Goal: Task Accomplishment & Management: Manage account settings

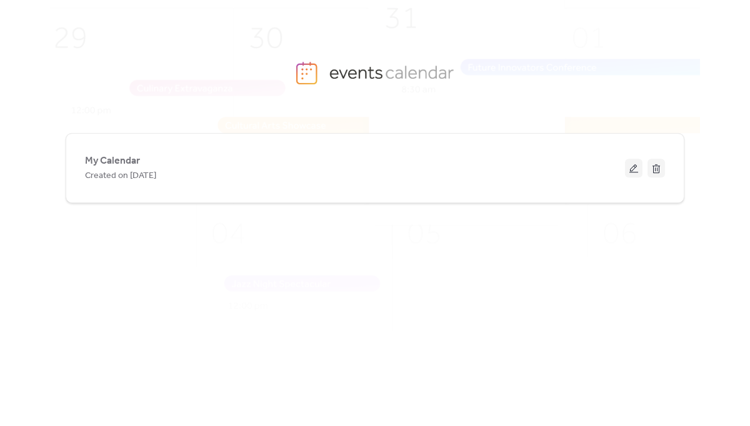
click at [538, 291] on div "My Calendar Created on [DATE]" at bounding box center [375, 262] width 650 height 298
click at [450, 295] on div "My Calendar Created on [DATE]" at bounding box center [375, 262] width 650 height 298
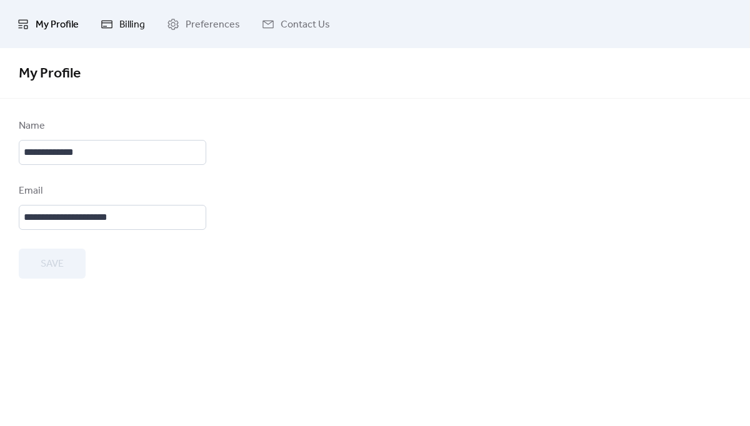
click at [141, 26] on span "Billing" at bounding box center [132, 24] width 26 height 19
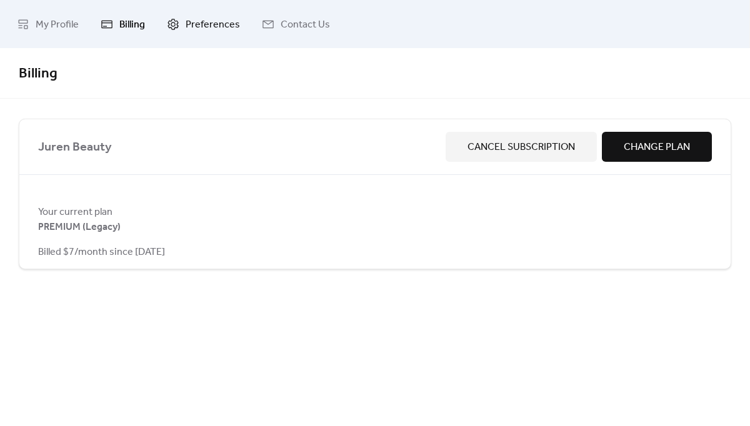
click at [214, 26] on span "Preferences" at bounding box center [213, 24] width 54 height 19
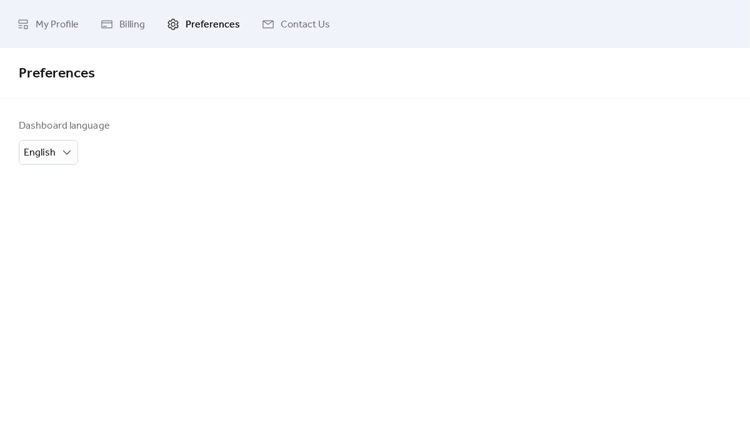
click at [214, 26] on span "Preferences" at bounding box center [213, 24] width 54 height 19
click at [119, 26] on span "Billing" at bounding box center [132, 24] width 26 height 19
